Goal: Information Seeking & Learning: Understand process/instructions

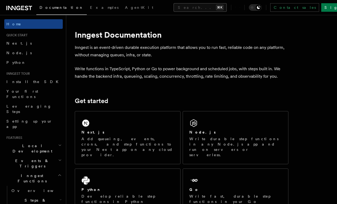
click at [174, 8] on button "Search... ⌘K" at bounding box center [200, 7] width 53 height 9
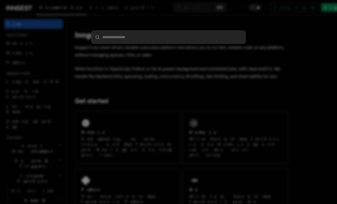
paste input "**********"
type input "**********"
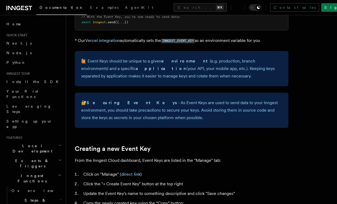
scroll to position [120, 0]
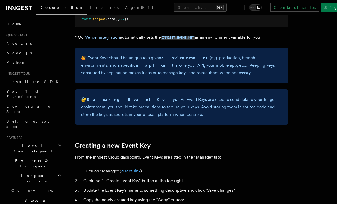
click at [128, 171] on link "direct link" at bounding box center [130, 171] width 19 height 5
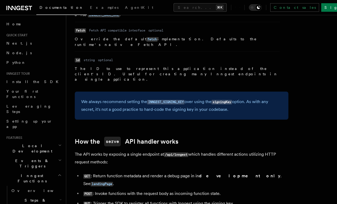
scroll to position [498, 0]
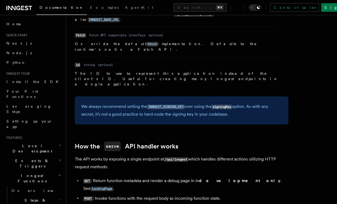
drag, startPoint x: 229, startPoint y: 176, endPoint x: 205, endPoint y: 137, distance: 45.7
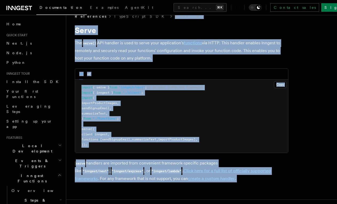
scroll to position [0, 0]
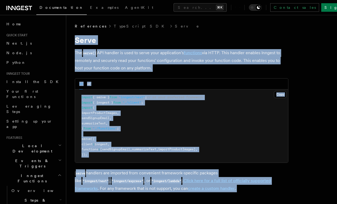
copy article "Serve The serve() API handler is used to serve your application's functions via…"
drag, startPoint x: 222, startPoint y: 143, endPoint x: 76, endPoint y: 36, distance: 181.7
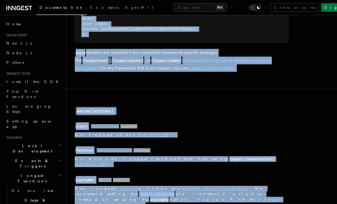
scroll to position [189, 0]
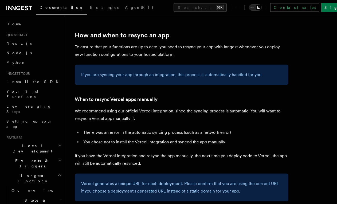
scroll to position [987, 0]
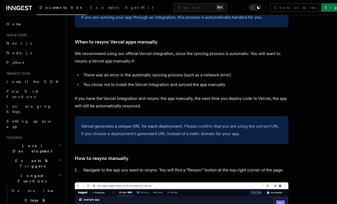
click at [107, 96] on p "If you have the Vercel integration and resync the app manually, the next time y…" at bounding box center [182, 102] width 214 height 15
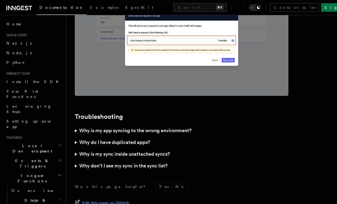
scroll to position [1570, 0]
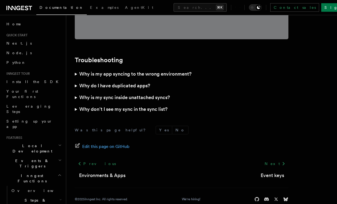
click at [151, 106] on h3 "Why don’t I see my sync in the sync list?" at bounding box center [123, 109] width 88 height 7
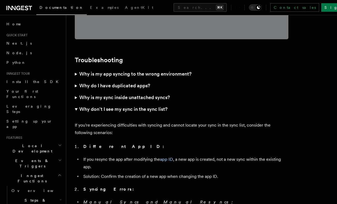
click at [145, 92] on summary "Why is my sync inside unattached syncs?" at bounding box center [182, 98] width 214 height 12
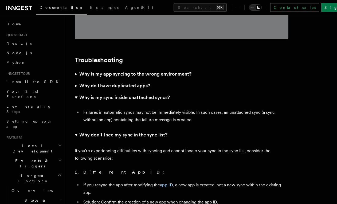
click at [145, 94] on h3 "Why is my sync inside unattached syncs?" at bounding box center [124, 97] width 91 height 7
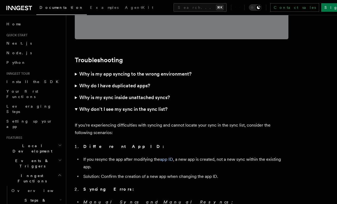
click at [139, 92] on summary "Why is my sync inside unattached syncs?" at bounding box center [182, 98] width 214 height 12
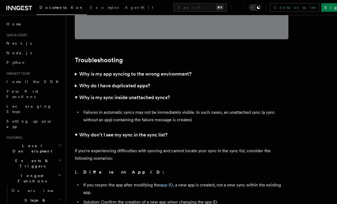
click at [131, 82] on h3 "Why do I have duplicated apps?" at bounding box center [114, 85] width 71 height 7
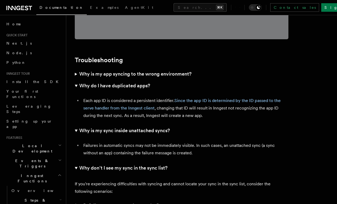
click at [136, 70] on h3 "Why is my app syncing to the wrong environment?" at bounding box center [135, 73] width 112 height 7
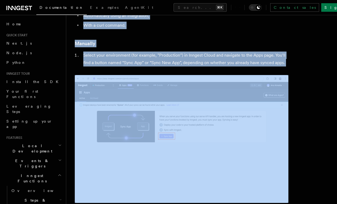
scroll to position [0, 0]
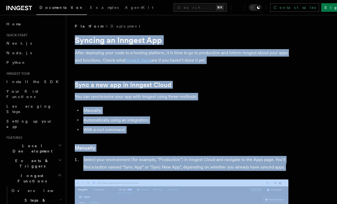
drag, startPoint x: 179, startPoint y: 103, endPoint x: 69, endPoint y: 33, distance: 129.8
copy article "Syncing an Inngest App After deploying your code to a hosting platform, it is t…"
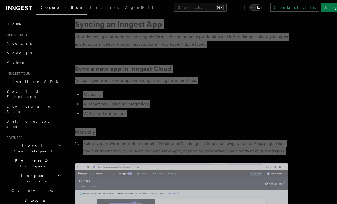
scroll to position [16, 0]
copy article "Syncing an Inngest App After deploying your code to a hosting platform, it is t…"
